Goal: Task Accomplishment & Management: Manage account settings

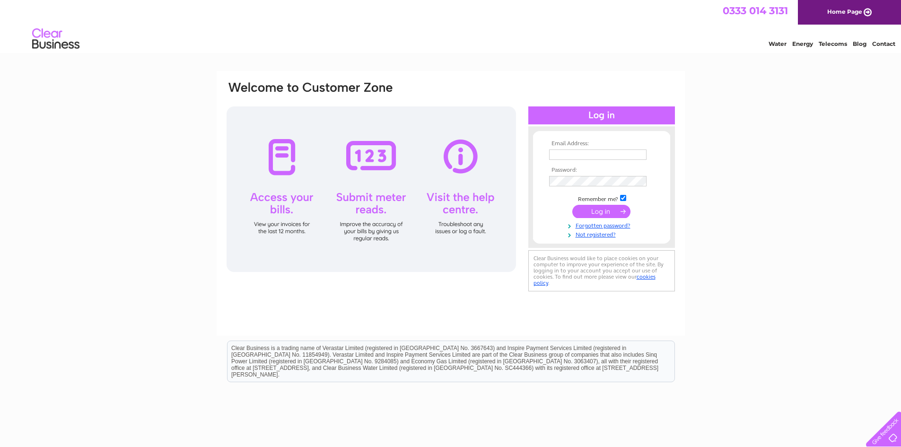
type input "[EMAIL_ADDRESS][DOMAIN_NAME]"
click at [597, 216] on input "submit" at bounding box center [601, 211] width 58 height 13
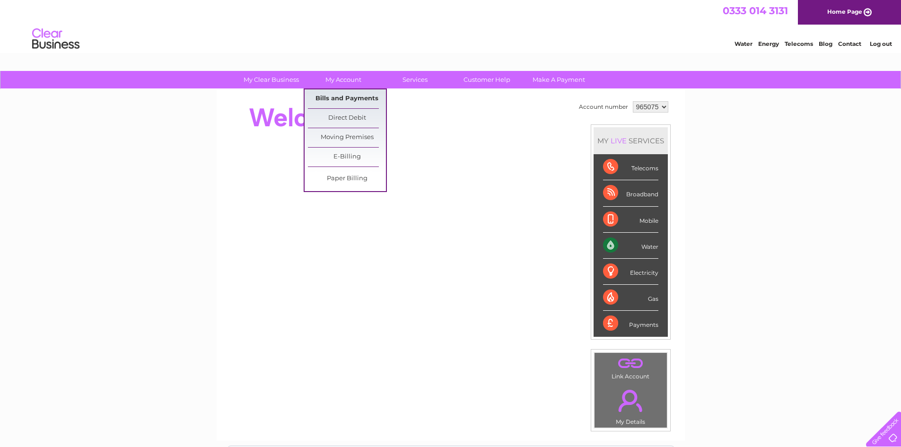
click at [343, 100] on link "Bills and Payments" at bounding box center [347, 98] width 78 height 19
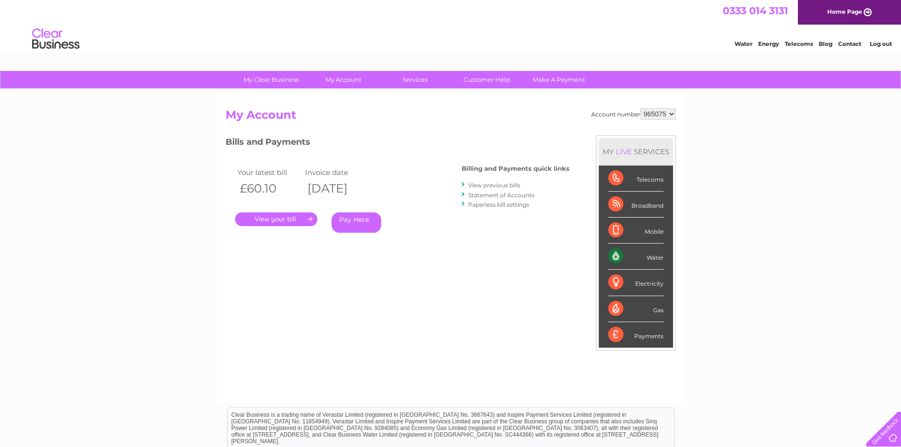
click at [287, 221] on link "." at bounding box center [276, 219] width 82 height 14
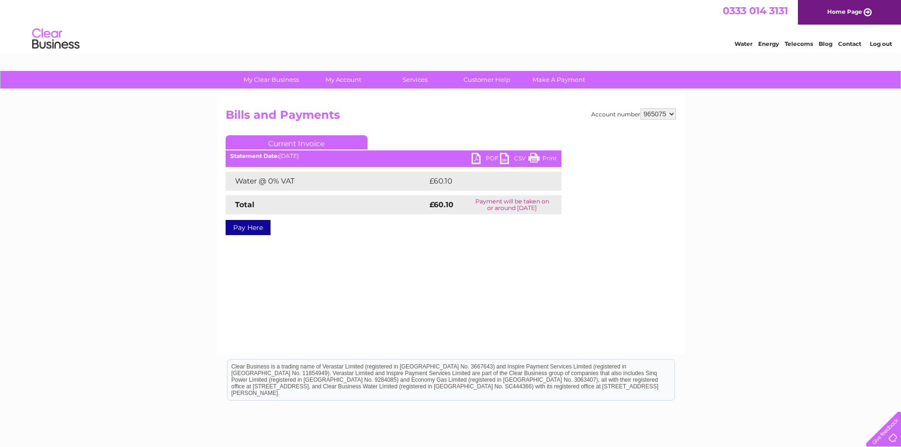
click at [482, 155] on link "PDF" at bounding box center [486, 160] width 28 height 14
